Goal: Task Accomplishment & Management: Manage account settings

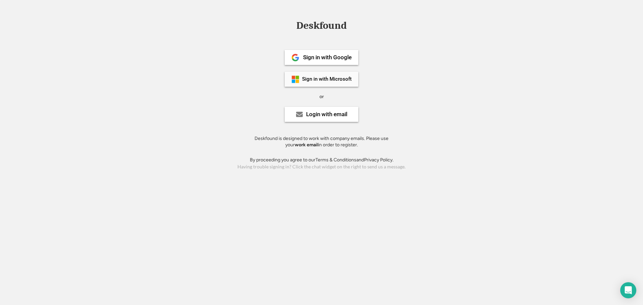
drag, startPoint x: 308, startPoint y: 78, endPoint x: 305, endPoint y: 81, distance: 4.0
click at [308, 78] on div "Sign in with Microsoft" at bounding box center [327, 79] width 50 height 5
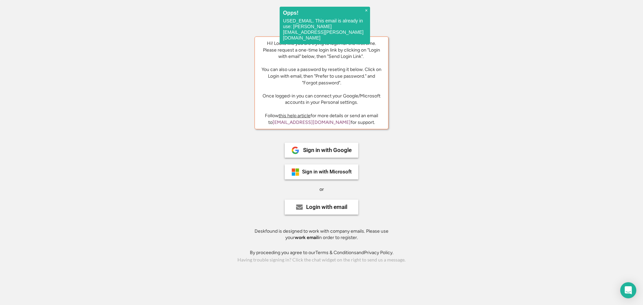
click at [365, 10] on span "×" at bounding box center [366, 11] width 3 height 6
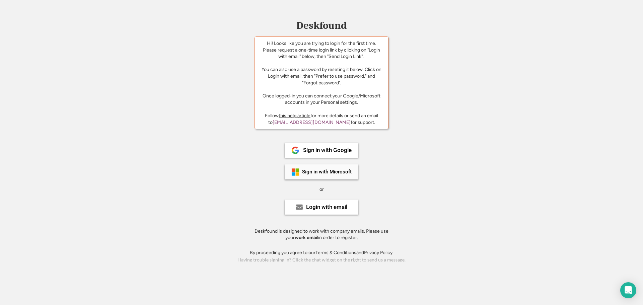
click at [295, 169] on img at bounding box center [295, 172] width 8 height 8
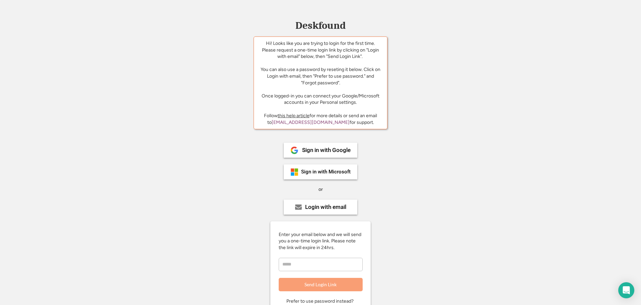
click at [247, 155] on div "Sign in with Google Sign in with Microsoft or Login with email Enter your email…" at bounding box center [320, 245] width 151 height 233
click at [257, 177] on div "Sign in with Google Sign in with Microsoft or Login with email Enter your email…" at bounding box center [320, 245] width 151 height 233
